Goal: Transaction & Acquisition: Purchase product/service

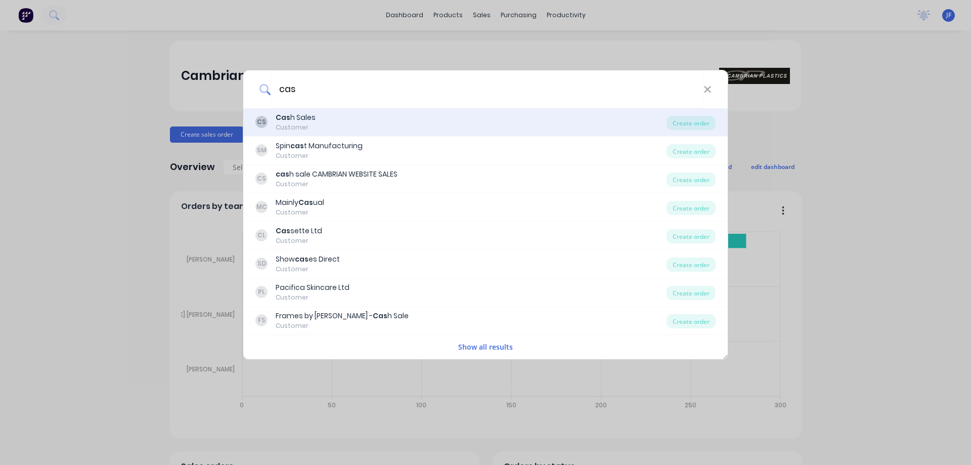
type input "cas"
click at [319, 121] on div "CS Cas h Sales Customer" at bounding box center [460, 122] width 411 height 20
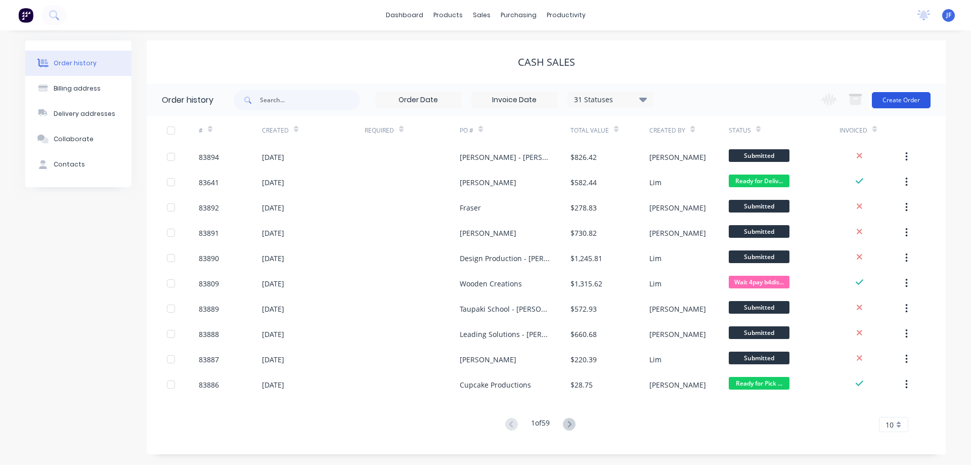
click at [922, 100] on button "Create Order" at bounding box center [900, 100] width 59 height 16
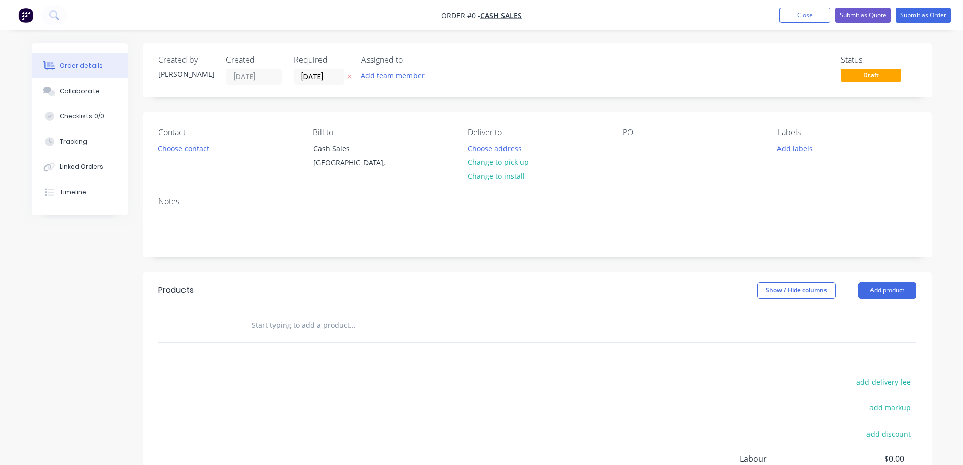
click at [348, 80] on button at bounding box center [349, 77] width 11 height 12
click at [181, 158] on div "Contact Choose contact" at bounding box center [227, 150] width 138 height 46
click at [183, 149] on button "Choose contact" at bounding box center [183, 148] width 62 height 14
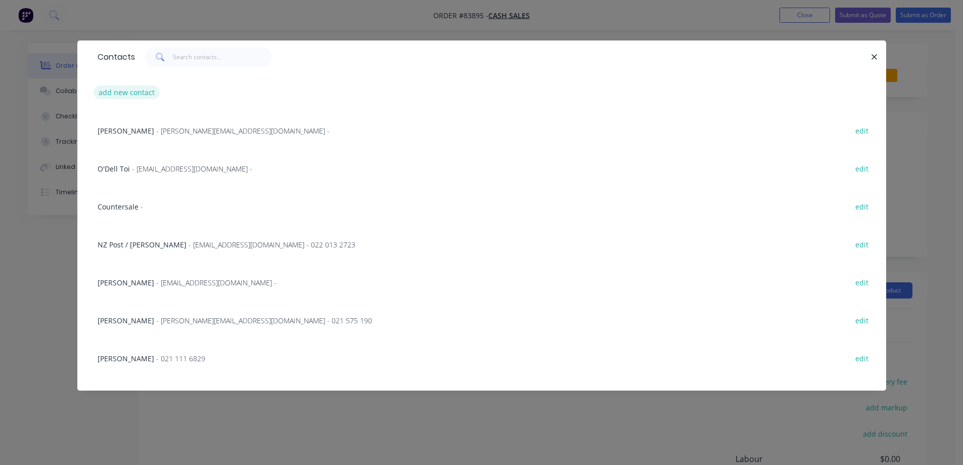
click at [130, 90] on button "add new contact" at bounding box center [127, 92] width 67 height 14
select select "NZ"
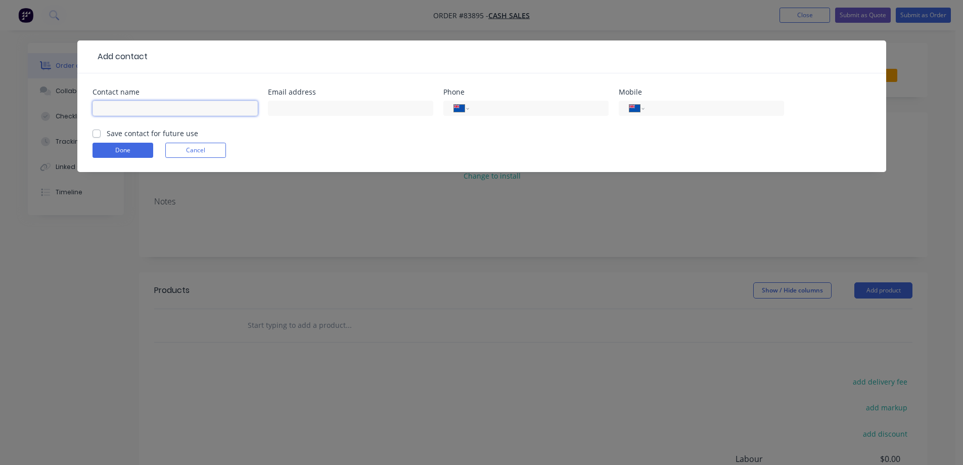
click at [141, 105] on input "text" at bounding box center [175, 108] width 165 height 15
type input "[PERSON_NAME] [PERSON_NAME]"
click at [156, 136] on label "Save contact for future use" at bounding box center [152, 133] width 91 height 11
click at [101, 136] on input "Save contact for future use" at bounding box center [97, 133] width 8 height 10
checkbox input "true"
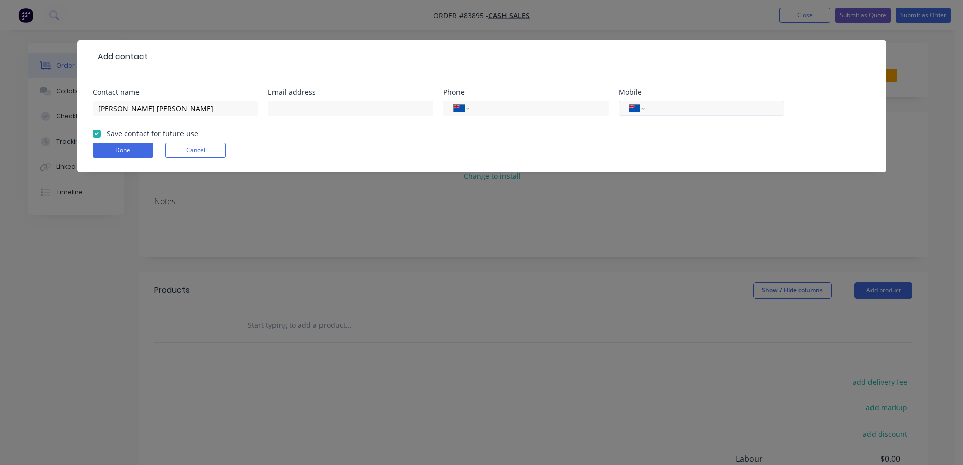
click at [722, 101] on div "International [GEOGRAPHIC_DATA] [GEOGRAPHIC_DATA] [GEOGRAPHIC_DATA] [GEOGRAPHIC…" at bounding box center [701, 108] width 165 height 15
click at [723, 108] on input "tel" at bounding box center [712, 109] width 121 height 12
type input "021 112 3085"
click at [138, 152] on button "Done" at bounding box center [123, 150] width 61 height 15
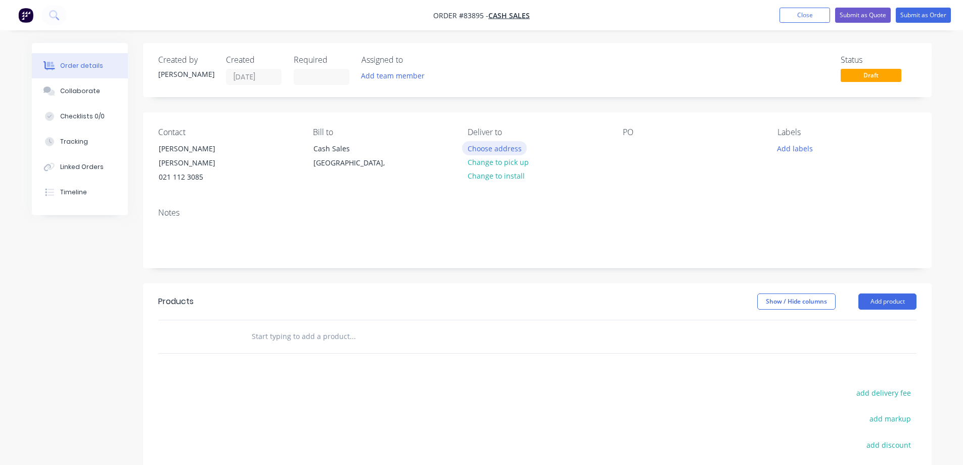
click at [494, 149] on button "Choose address" at bounding box center [494, 148] width 65 height 14
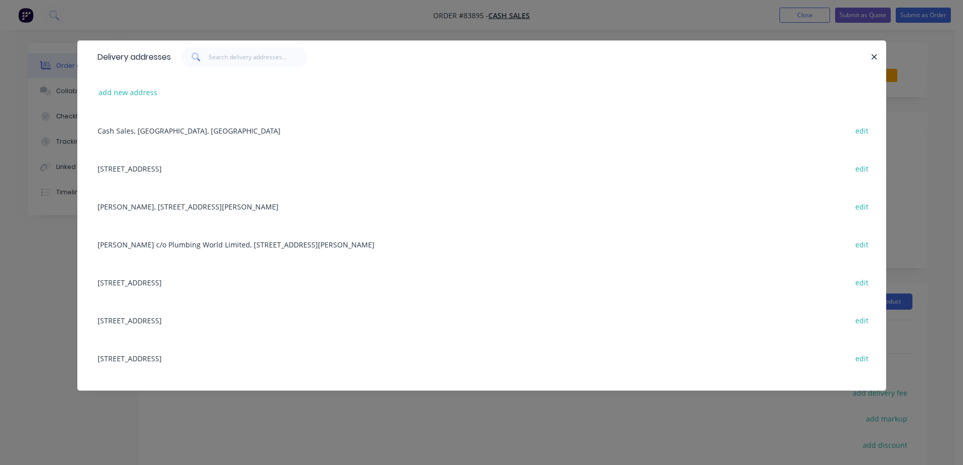
click at [385, 18] on div "Delivery addresses add new address Cash Sales, [GEOGRAPHIC_DATA], [GEOGRAPHIC_D…" at bounding box center [481, 232] width 963 height 465
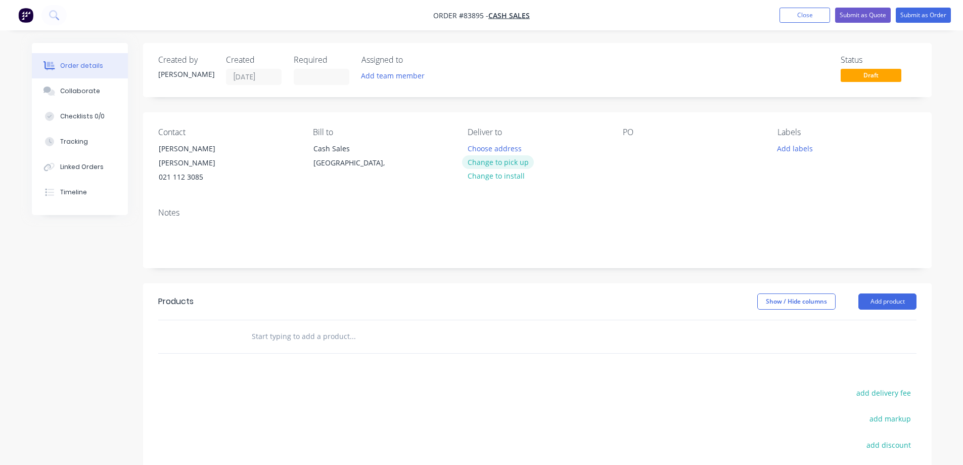
click at [501, 160] on button "Change to pick up" at bounding box center [498, 162] width 72 height 14
drag, startPoint x: 159, startPoint y: 147, endPoint x: 275, endPoint y: 145, distance: 116.3
click at [275, 145] on div "Contact [PERSON_NAME] [PERSON_NAME] [PHONE_NUMBER]" at bounding box center [227, 155] width 138 height 57
copy div "[PERSON_NAME] [PERSON_NAME]"
click at [629, 152] on div at bounding box center [631, 148] width 16 height 15
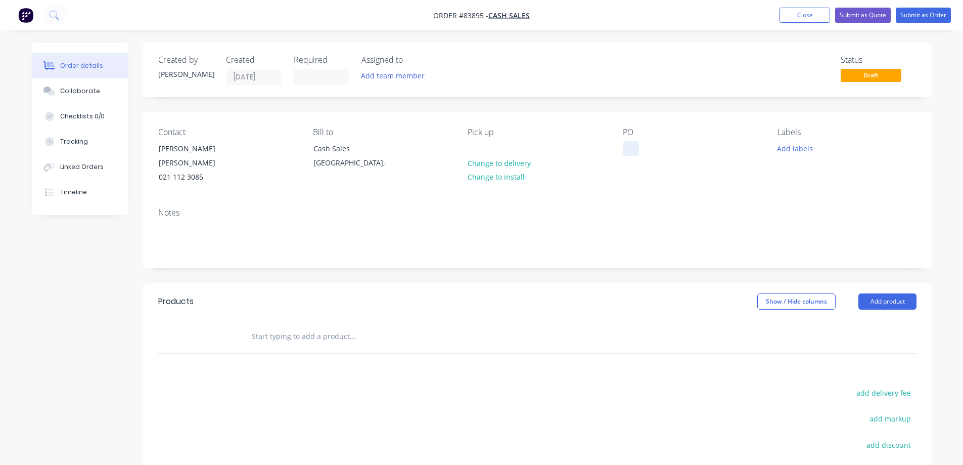
paste div
click at [625, 208] on div "Notes" at bounding box center [537, 213] width 758 height 10
click at [337, 330] on input "text" at bounding box center [352, 336] width 202 height 20
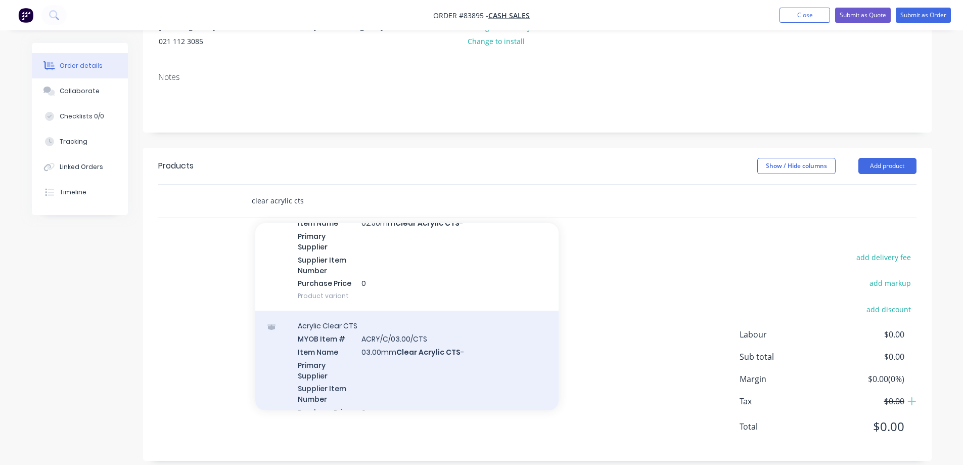
scroll to position [404, 0]
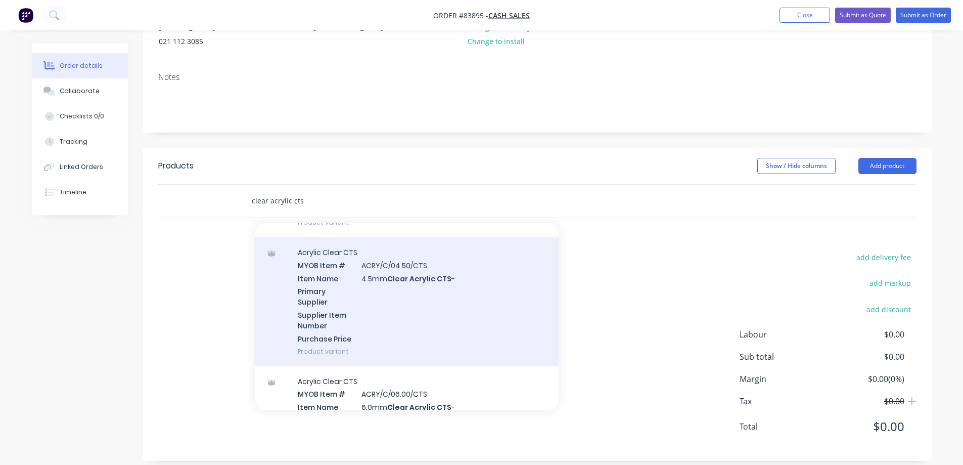
type input "clear acrylic cts"
click at [384, 298] on div "Acrylic Clear CTS MYOB Item # ACRY/C/04.50/CTS Item Name 4.5mm Clear Acrylic CT…" at bounding box center [406, 301] width 303 height 129
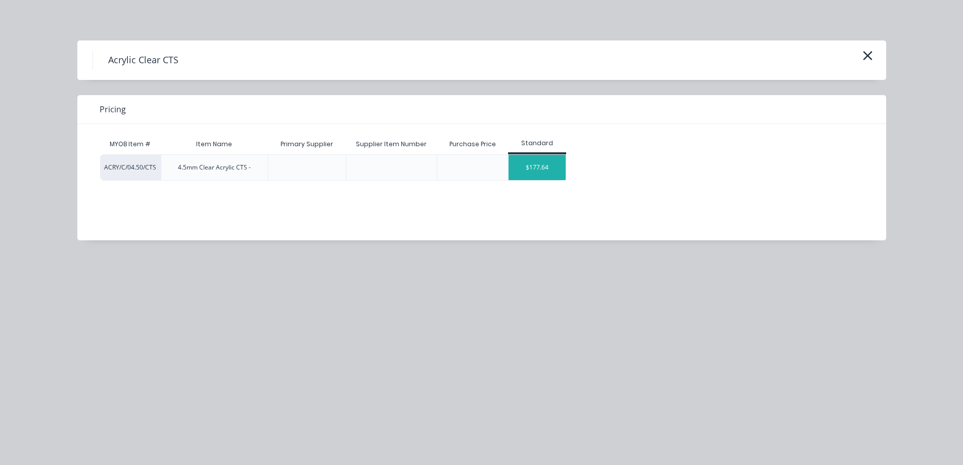
click at [550, 166] on div "$177.64" at bounding box center [537, 167] width 57 height 25
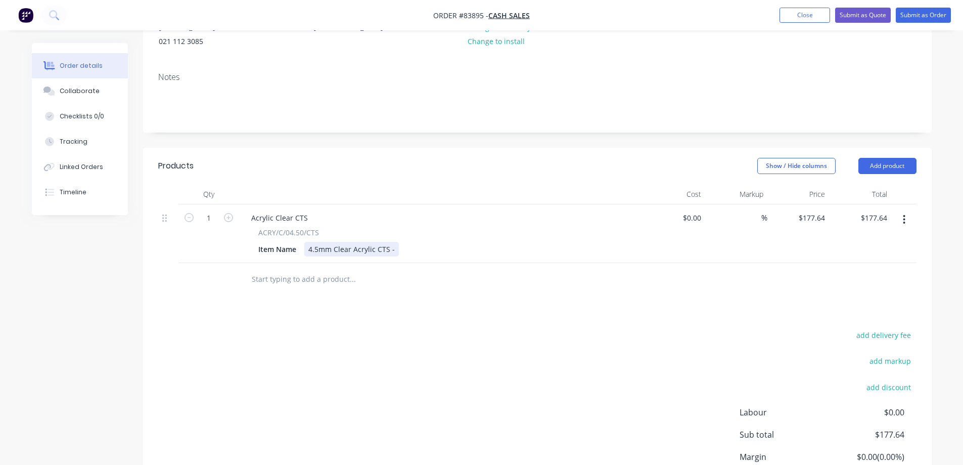
click at [394, 242] on div "4.5mm Clear Acrylic CTS -" at bounding box center [351, 249] width 95 height 15
click at [808, 210] on input "177.64" at bounding box center [813, 217] width 31 height 15
type input "$76.08"
click at [839, 275] on div at bounding box center [537, 279] width 758 height 33
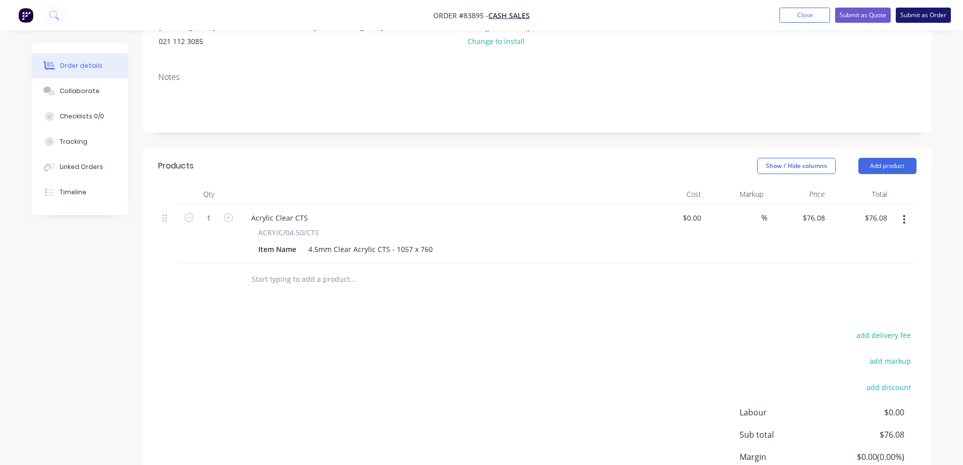
click at [939, 14] on button "Submit as Order" at bounding box center [923, 15] width 55 height 15
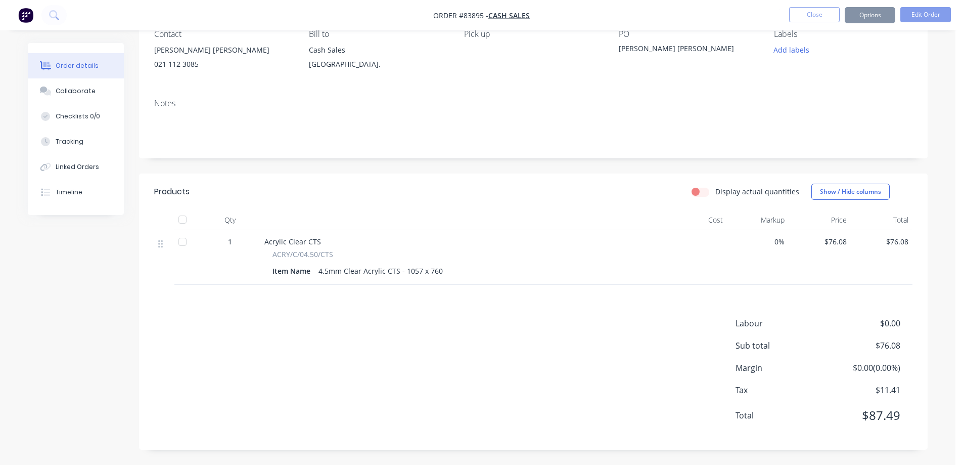
scroll to position [0, 0]
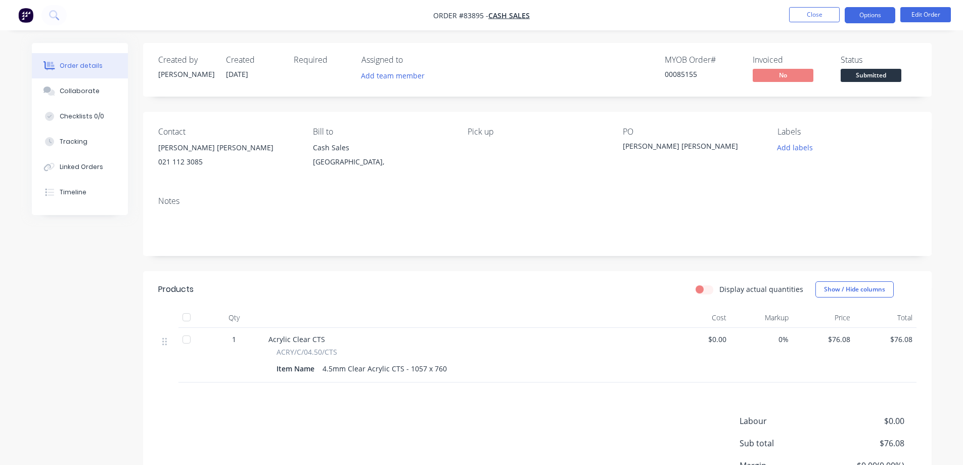
click at [882, 22] on button "Options" at bounding box center [870, 15] width 51 height 16
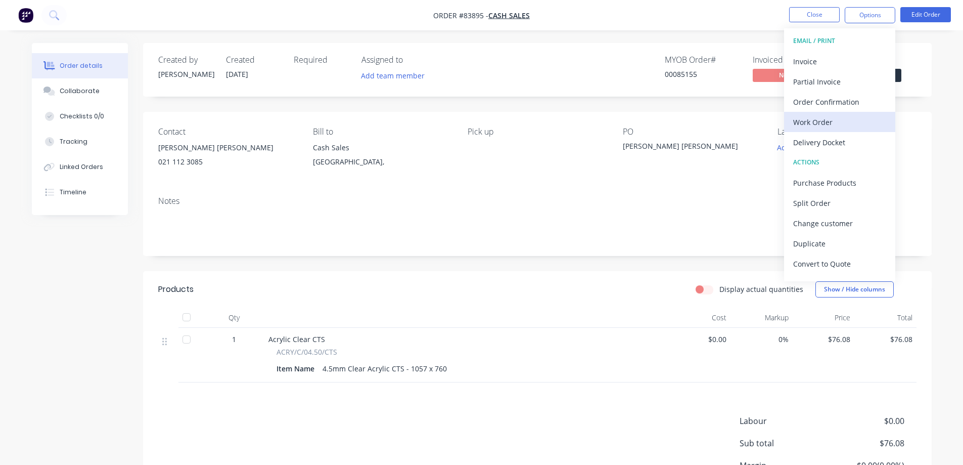
drag, startPoint x: 847, startPoint y: 135, endPoint x: 840, endPoint y: 124, distance: 13.2
click at [840, 124] on div "EMAIL / PRINT Invoice Partial Invoice Order Confirmation Work Order Delivery Do…" at bounding box center [839, 154] width 111 height 253
click at [840, 124] on div "Work Order" at bounding box center [839, 122] width 93 height 15
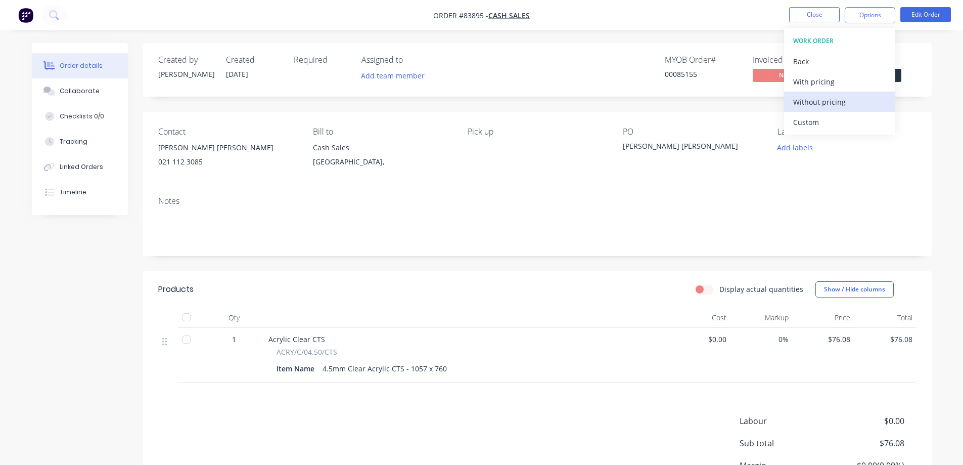
drag, startPoint x: 838, startPoint y: 108, endPoint x: 825, endPoint y: 111, distance: 13.5
click at [838, 108] on div "Without pricing" at bounding box center [839, 102] width 93 height 15
